Goal: Task Accomplishment & Management: Manage account settings

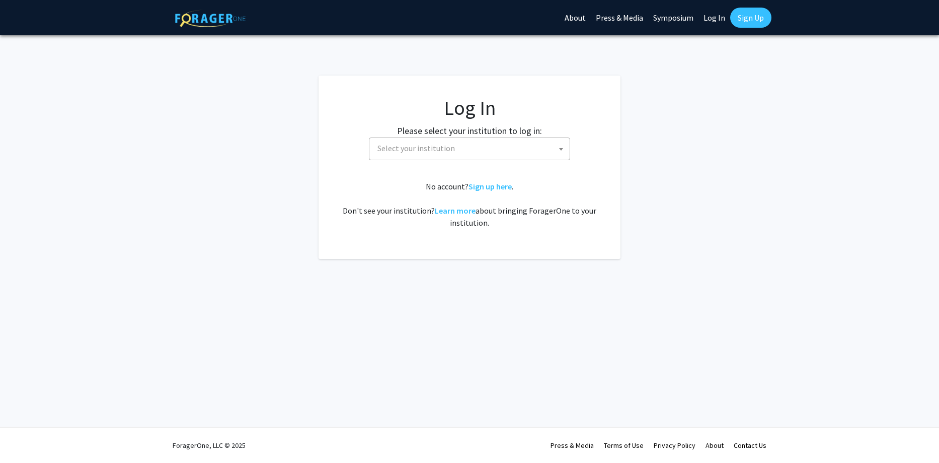
click at [488, 144] on span "Select your institution" at bounding box center [471, 148] width 196 height 21
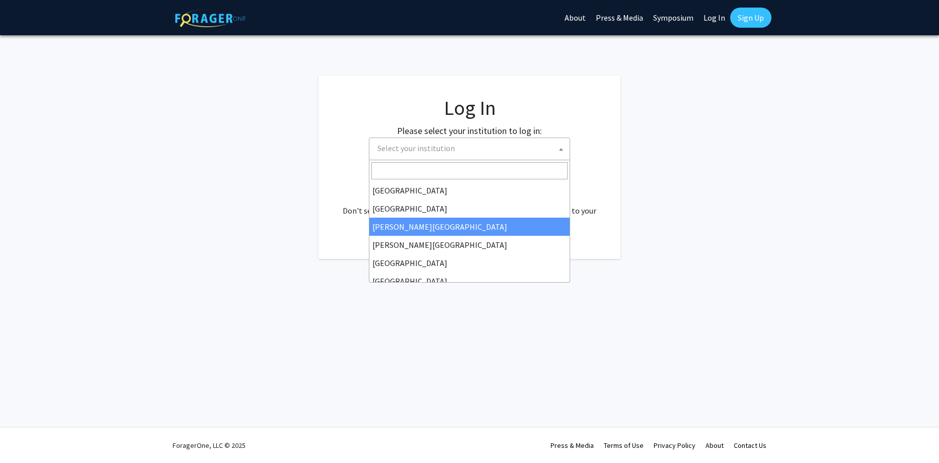
scroll to position [50, 0]
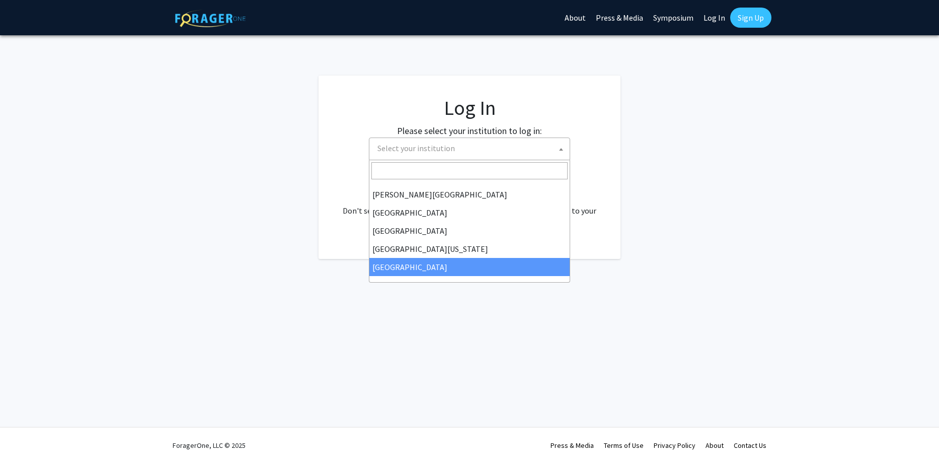
select select "12"
